Goal: Find specific page/section: Find specific page/section

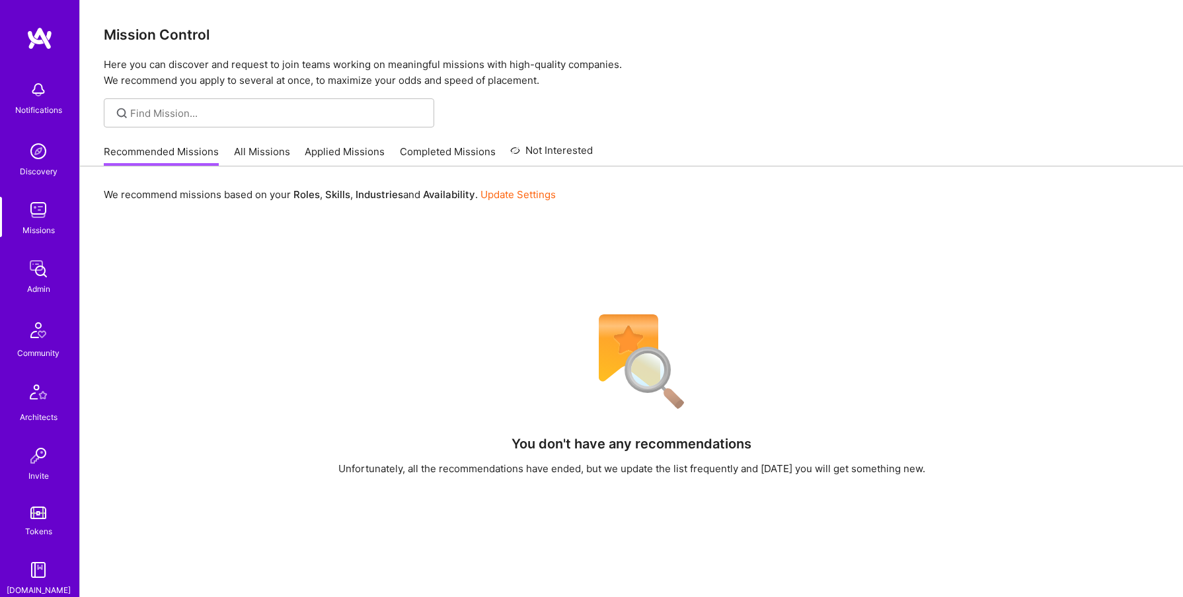
click at [35, 272] on img at bounding box center [38, 269] width 26 height 26
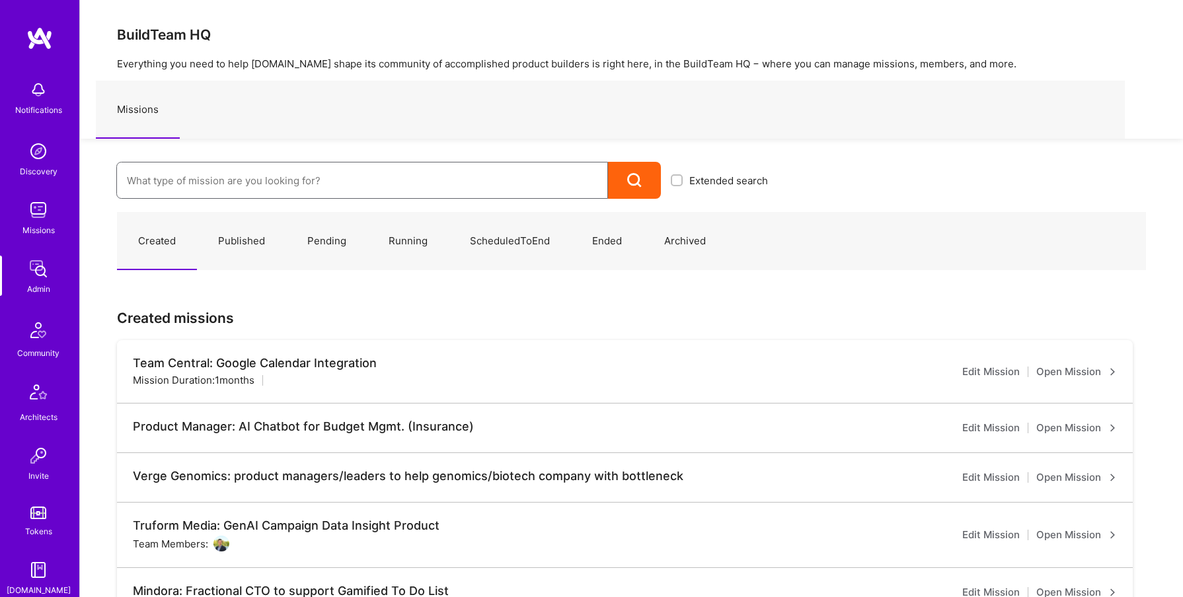
click at [181, 187] on input at bounding box center [362, 181] width 471 height 34
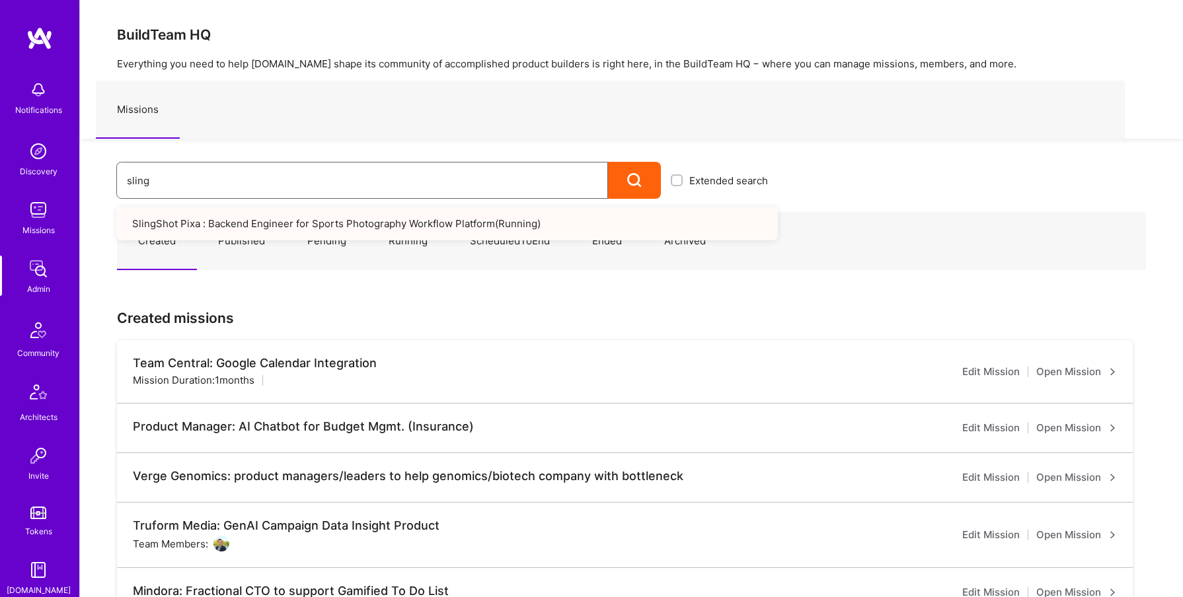
type input "sling"
click at [200, 223] on link "SlingShot Pixa : Backend Engineer for Sports Photography Workflow Platform ( Ru…" at bounding box center [447, 224] width 662 height 34
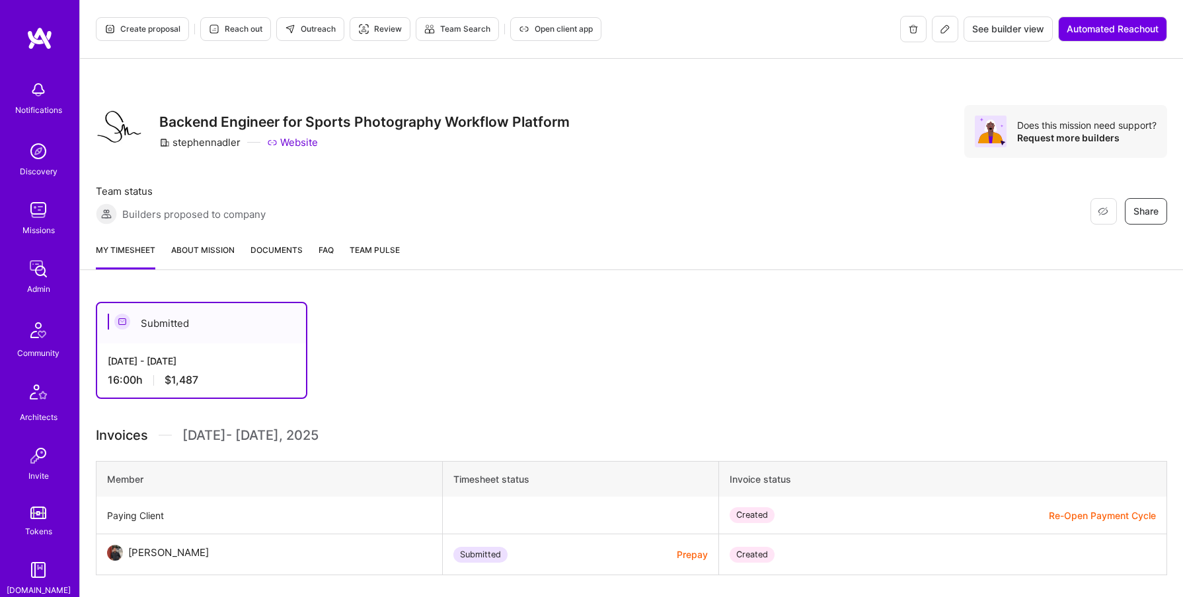
click at [557, 29] on span "Open client app" at bounding box center [556, 29] width 74 height 12
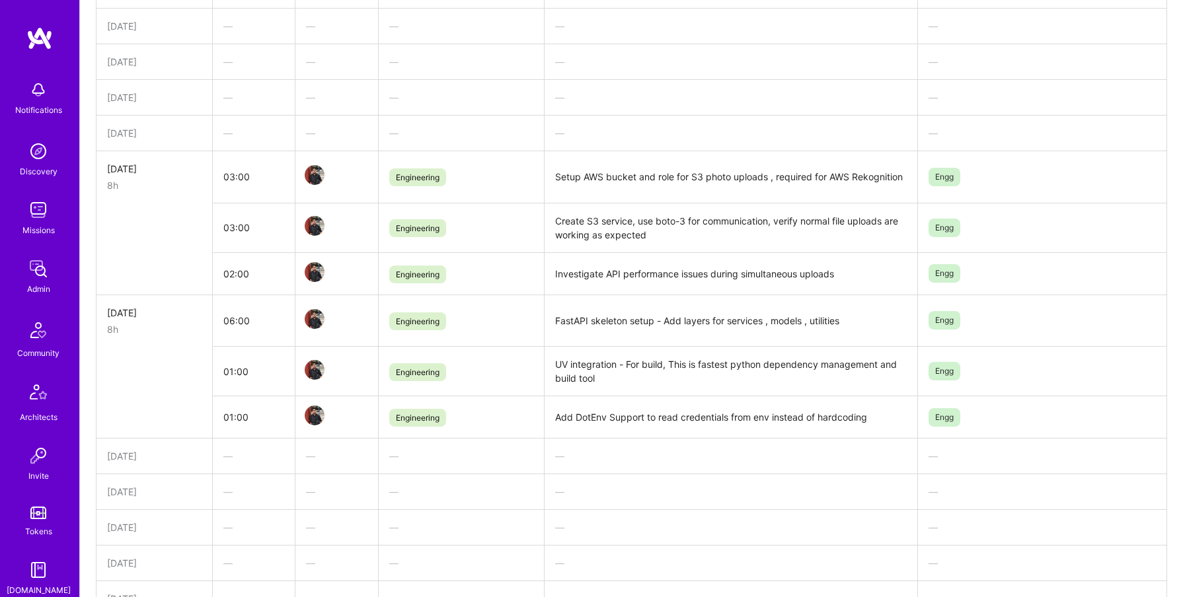
scroll to position [898, 0]
